Goal: Information Seeking & Learning: Find specific fact

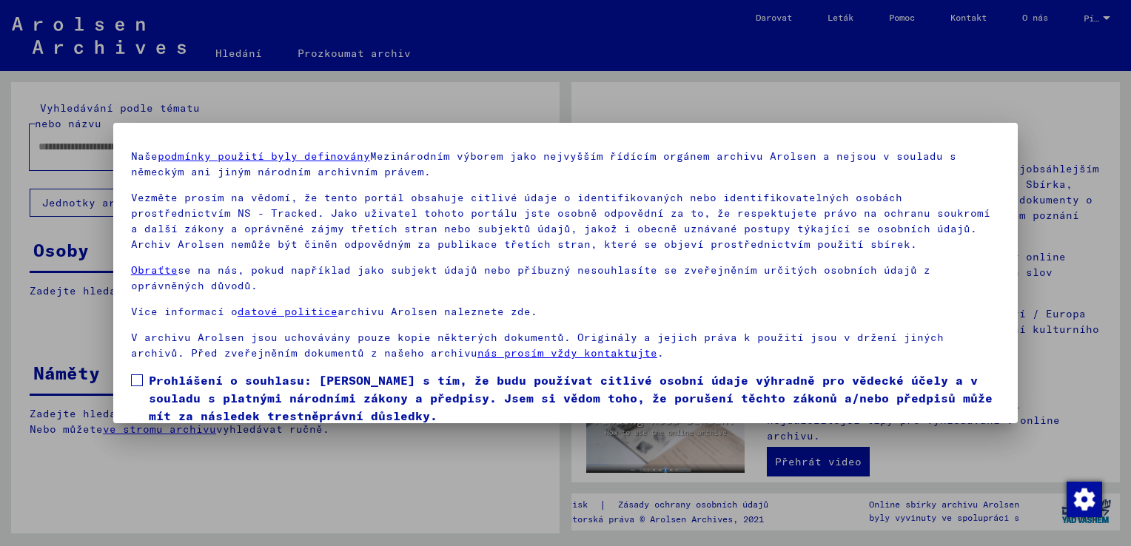
scroll to position [74, 0]
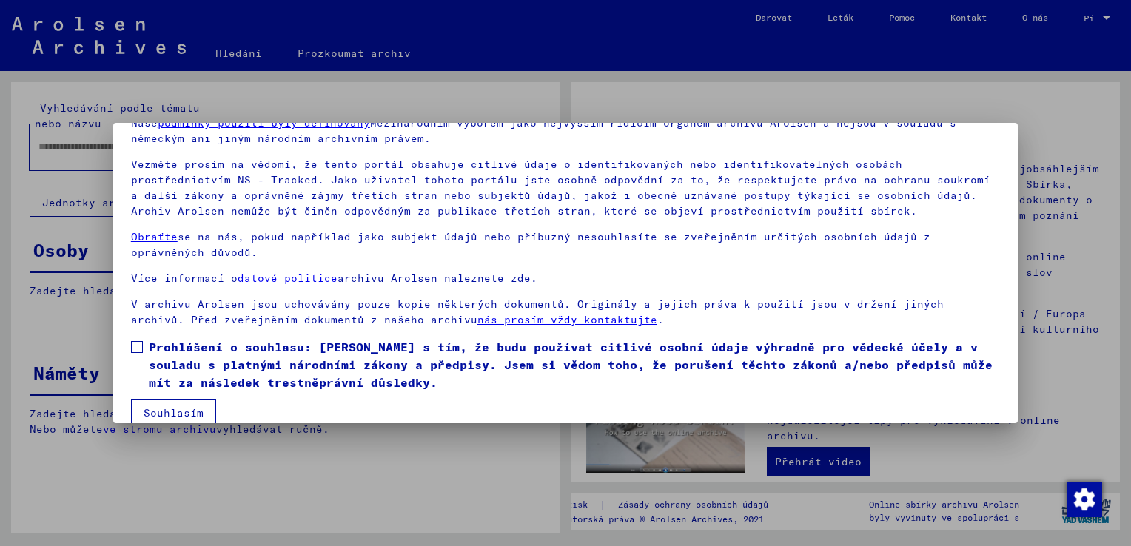
click at [135, 346] on span at bounding box center [137, 347] width 12 height 12
click at [174, 412] on button "Souhlasím" at bounding box center [173, 413] width 85 height 28
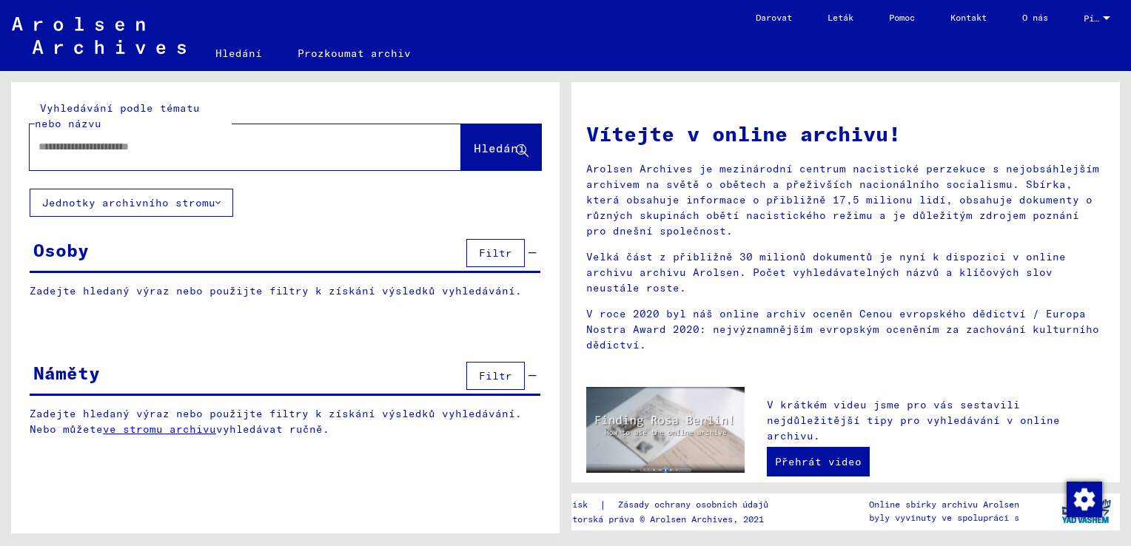
click at [88, 245] on div "Osoby" at bounding box center [61, 250] width 56 height 27
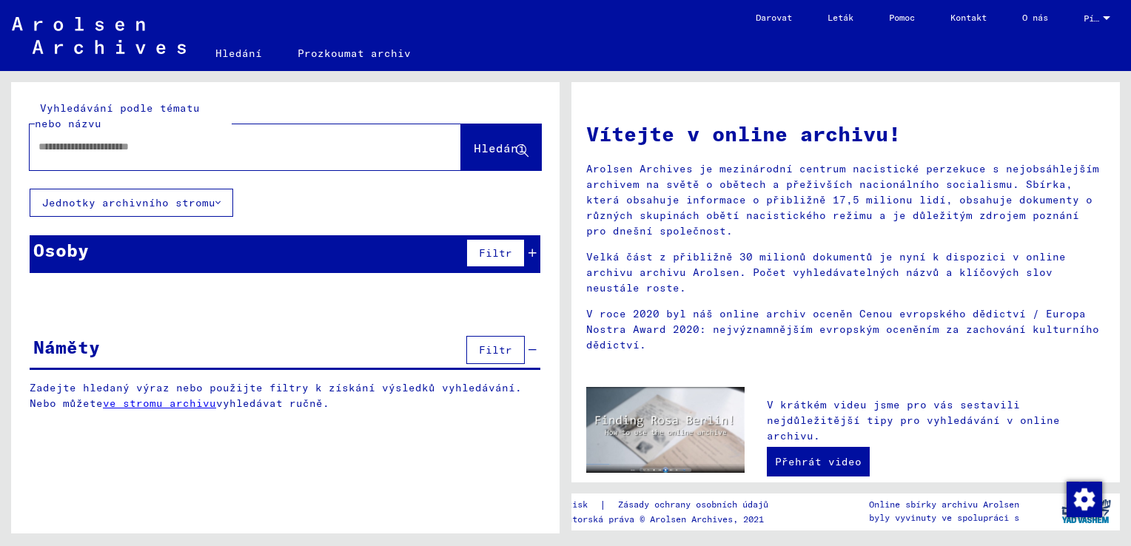
click at [218, 203] on icon at bounding box center [217, 203] width 5 height 10
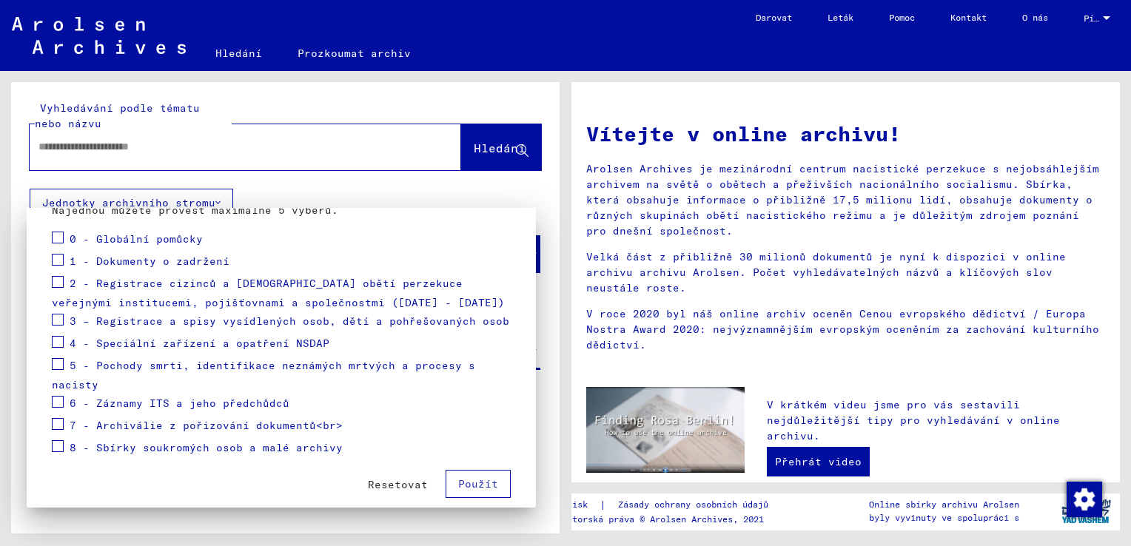
scroll to position [181, 0]
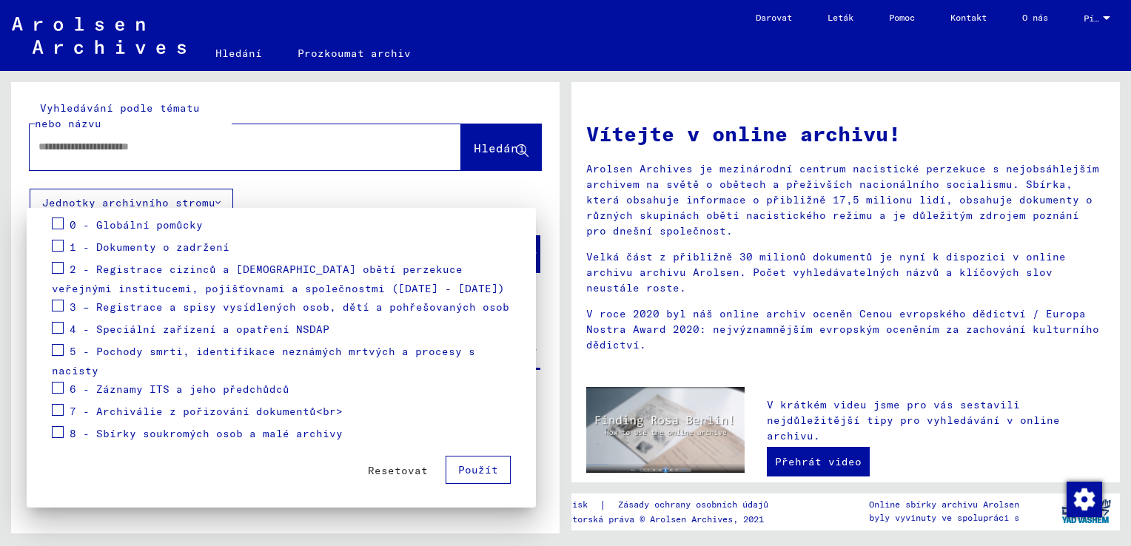
click at [342, 192] on div at bounding box center [565, 273] width 1131 height 546
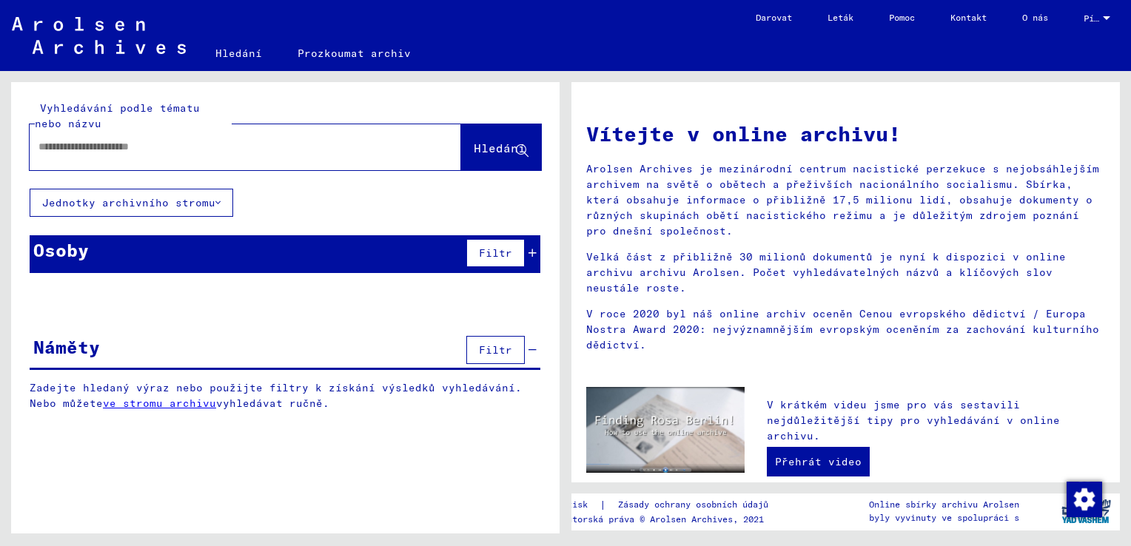
click at [110, 150] on input "text" at bounding box center [227, 147] width 378 height 16
click at [109, 150] on input "text" at bounding box center [227, 147] width 378 height 16
click at [326, 55] on link "Prozkoumat archiv" at bounding box center [354, 54] width 149 height 36
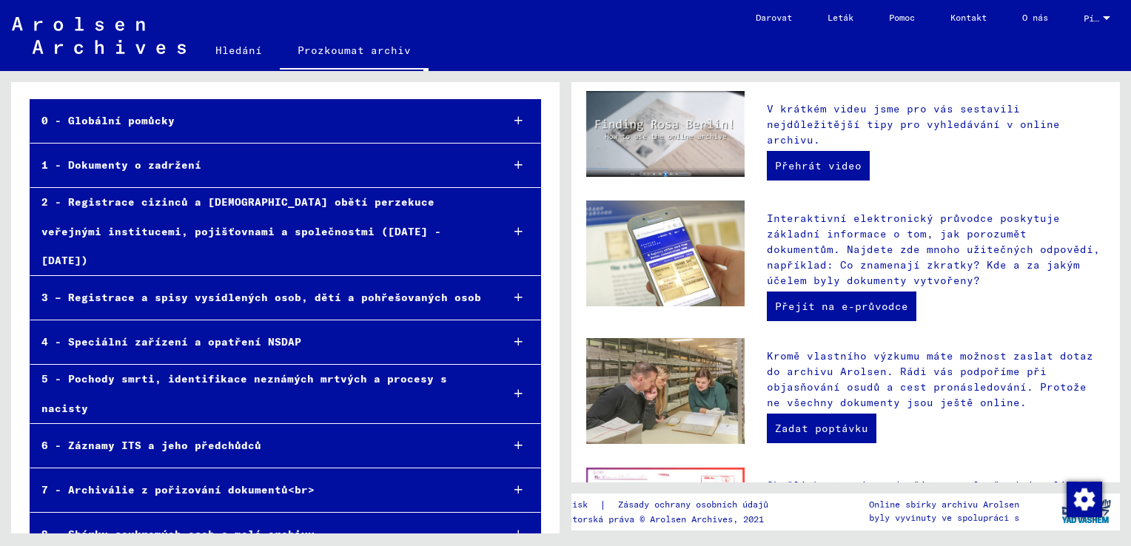
scroll to position [483, 0]
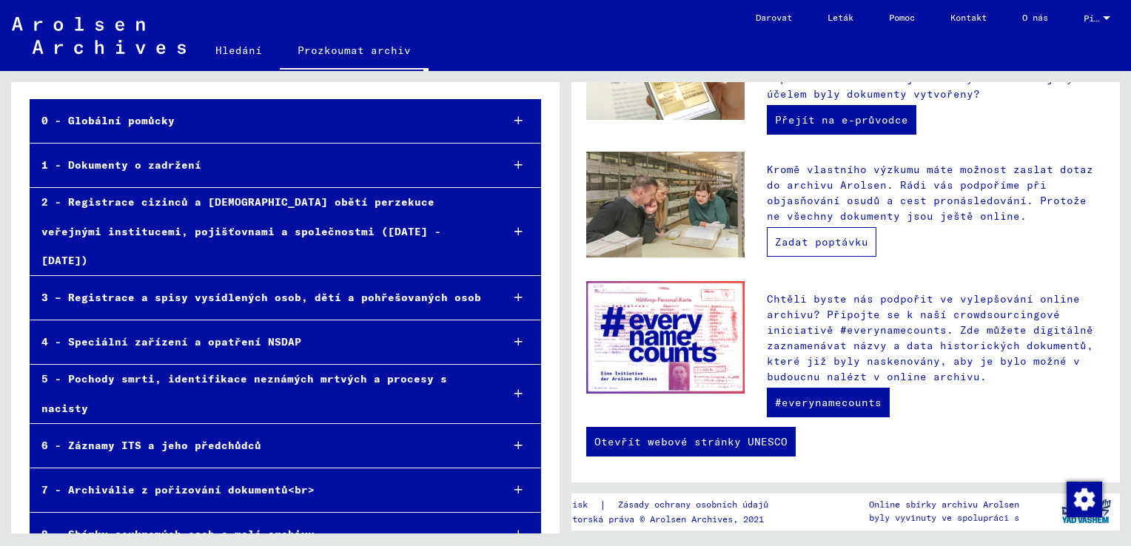
click at [829, 238] on link "Zadat poptávku" at bounding box center [822, 242] width 110 height 30
click at [150, 161] on div "1 - Dokumenty o zadržení" at bounding box center [259, 165] width 459 height 29
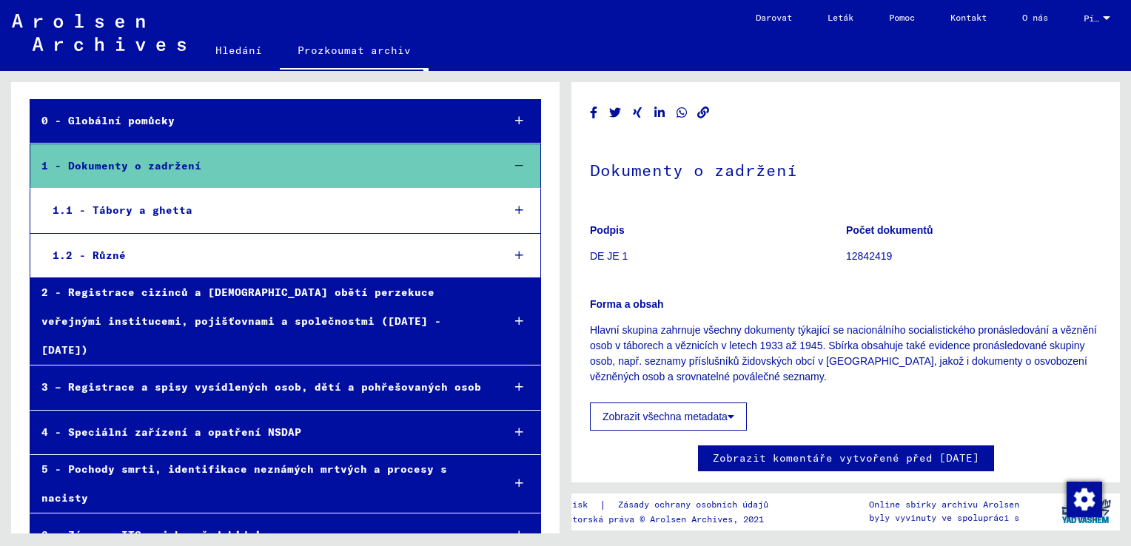
click at [124, 211] on div "1.1 - Tábory a ghetta" at bounding box center [265, 210] width 449 height 29
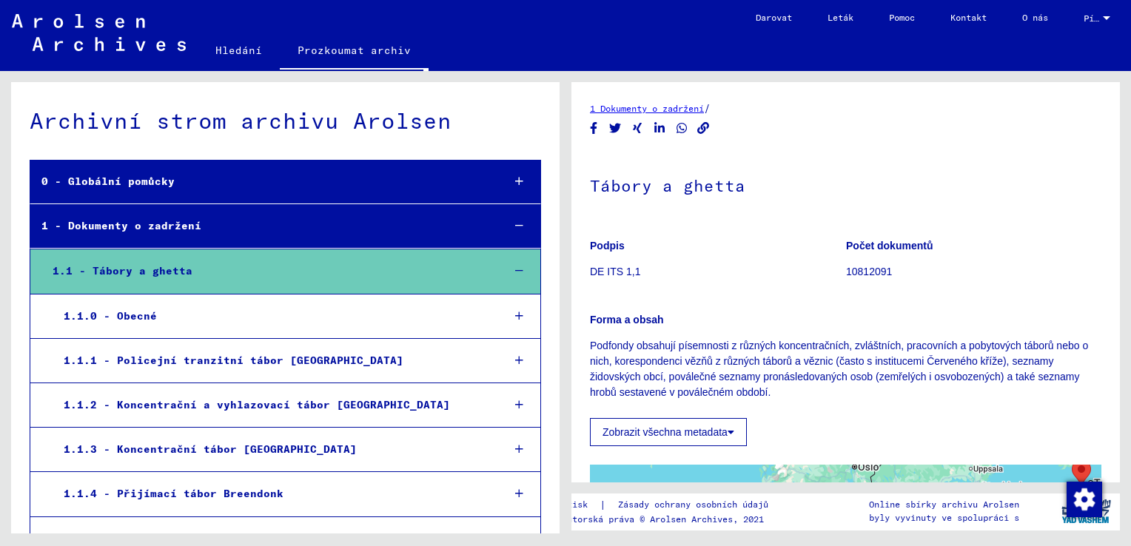
click at [236, 47] on link "Hledání" at bounding box center [239, 51] width 82 height 36
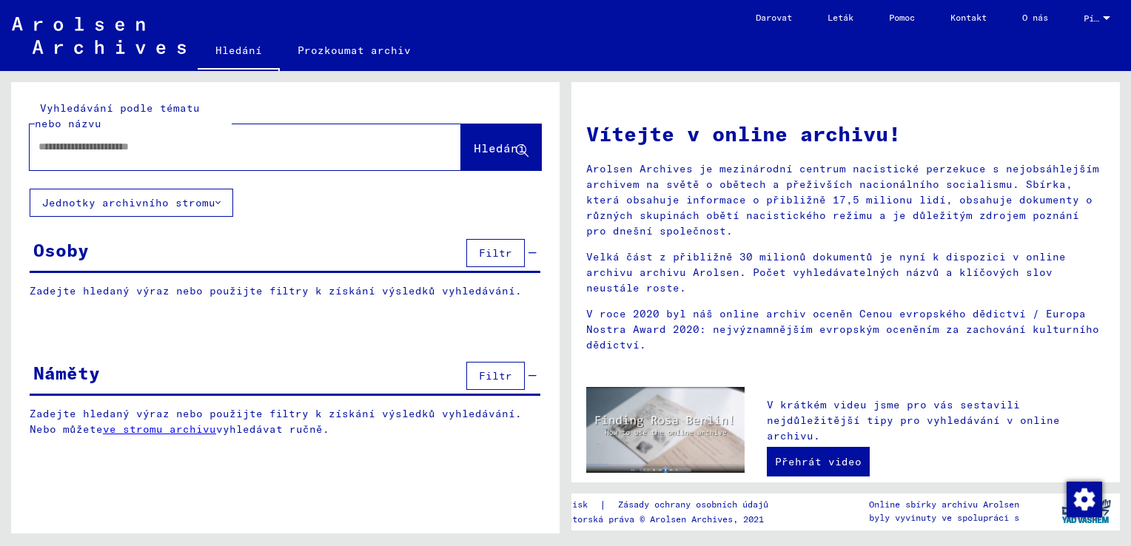
click at [155, 159] on div at bounding box center [223, 146] width 387 height 33
click at [139, 149] on input "text" at bounding box center [227, 147] width 378 height 16
type input "**********"
click at [492, 147] on span "Hledání" at bounding box center [500, 148] width 52 height 15
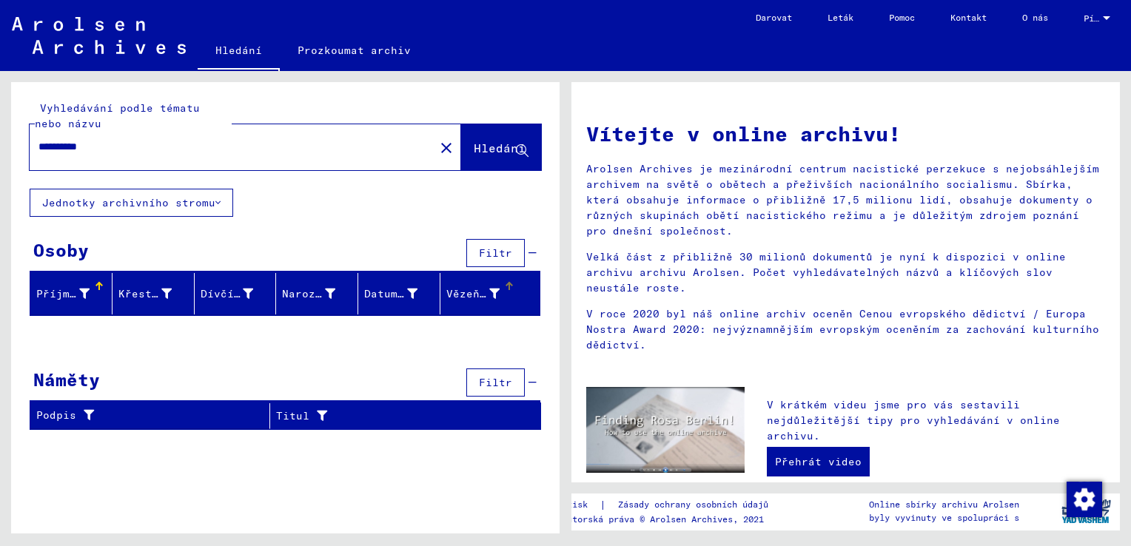
click at [510, 286] on div at bounding box center [509, 286] width 9 height 9
click at [498, 248] on span "Filtr" at bounding box center [495, 252] width 33 height 13
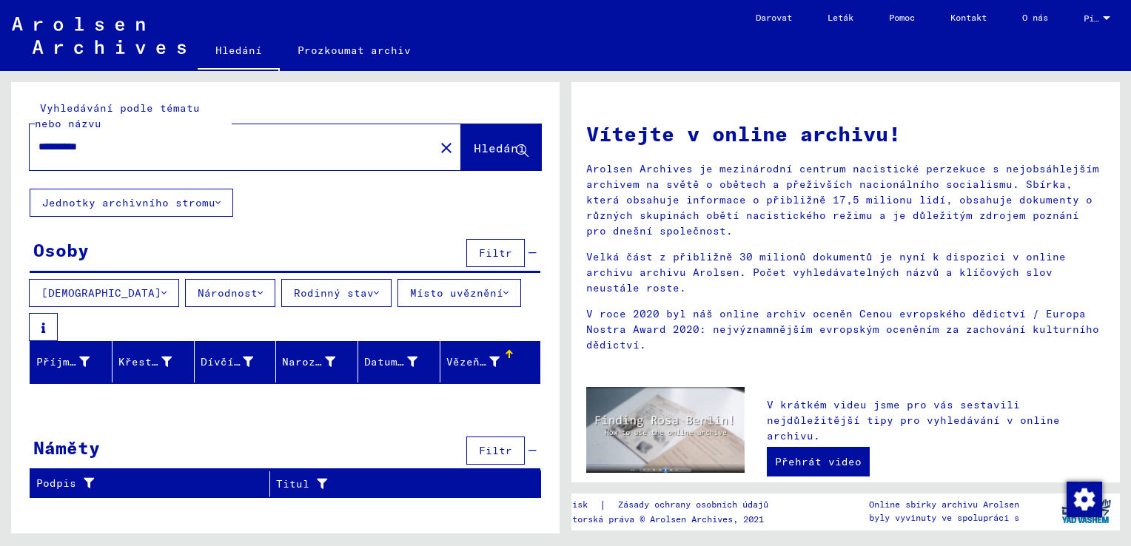
click at [224, 288] on button "Národnost" at bounding box center [230, 293] width 90 height 28
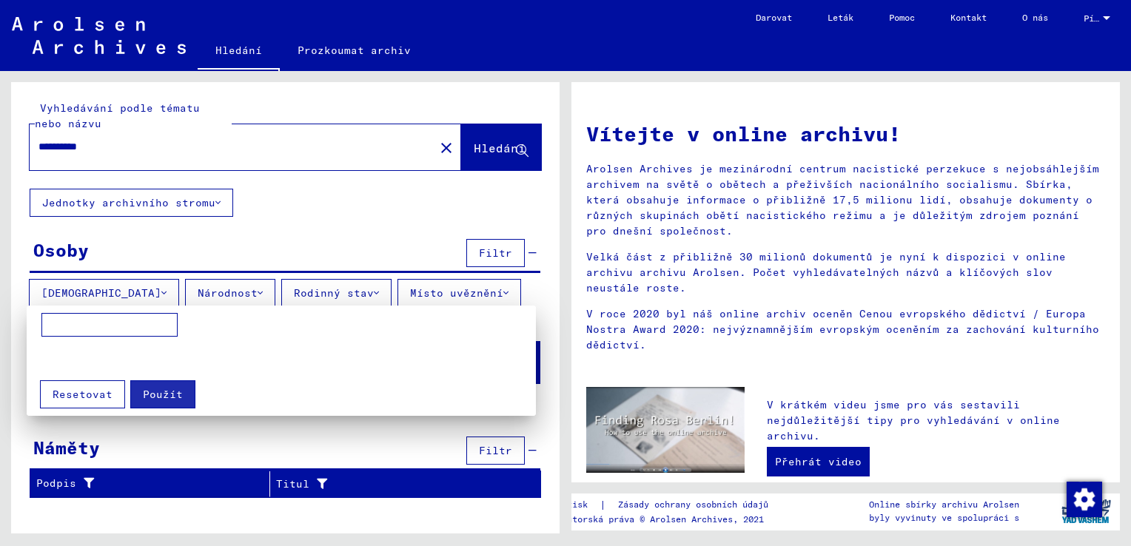
click at [80, 324] on input at bounding box center [109, 325] width 136 height 24
type input "*****"
click at [154, 390] on span "Použít" at bounding box center [163, 394] width 40 height 13
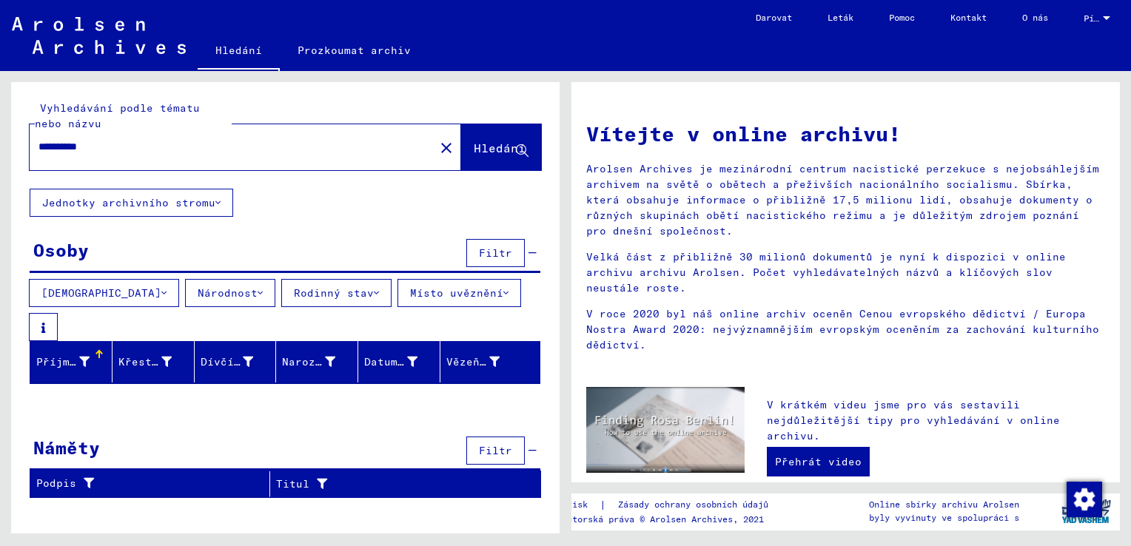
click at [198, 289] on font "Národnost" at bounding box center [228, 292] width 60 height 13
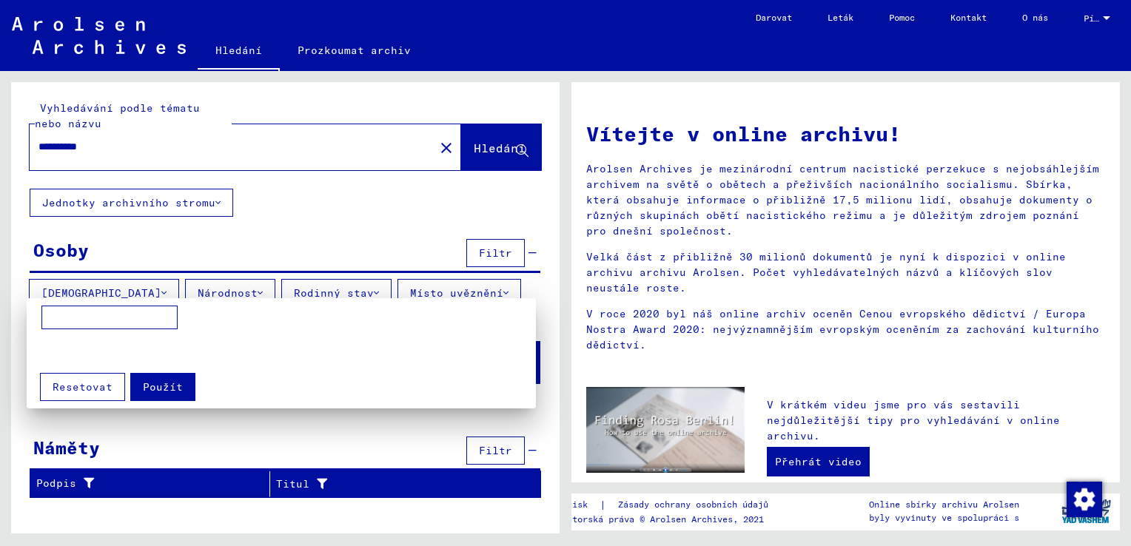
click at [169, 380] on span "Použít" at bounding box center [163, 386] width 40 height 13
